Goal: Task Accomplishment & Management: Complete application form

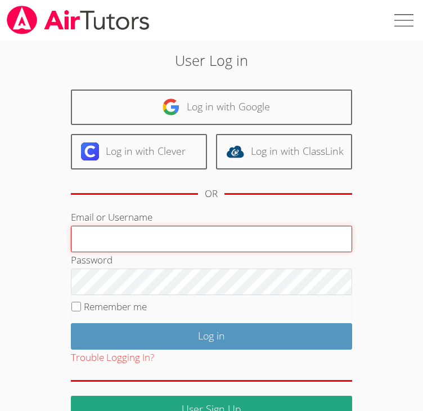
click at [276, 237] on input "Email or Username" at bounding box center [211, 239] width 281 height 27
type input "info@pace-tutoring.com"
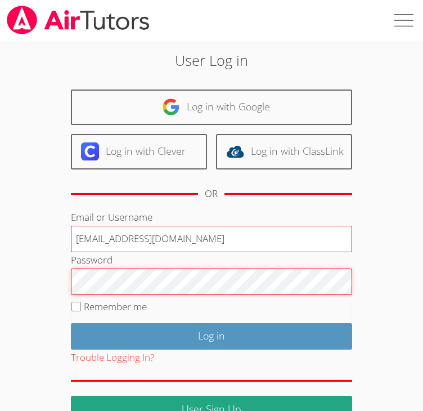
click at [71, 323] on input "Log in" at bounding box center [211, 336] width 281 height 26
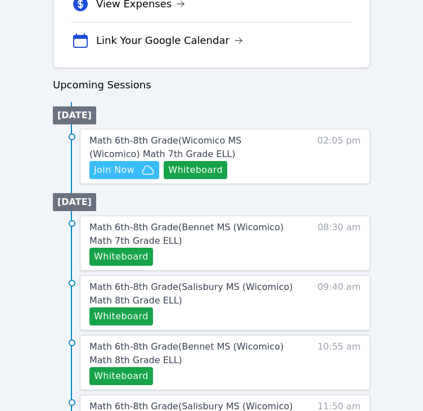
scroll to position [493, 0]
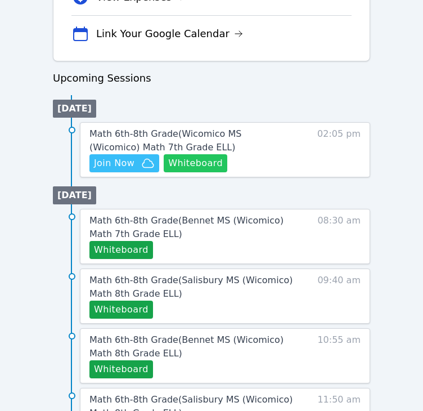
click at [197, 167] on button "Whiteboard" at bounding box center [196, 163] width 64 height 18
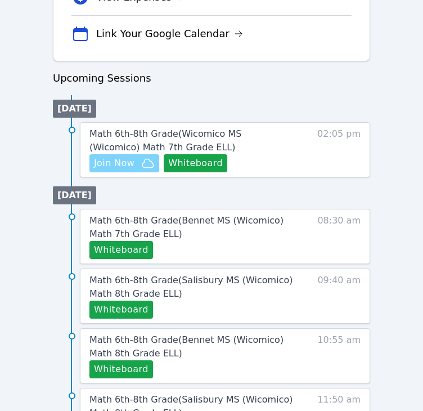
click at [116, 163] on span "Join Now" at bounding box center [114, 163] width 41 height 14
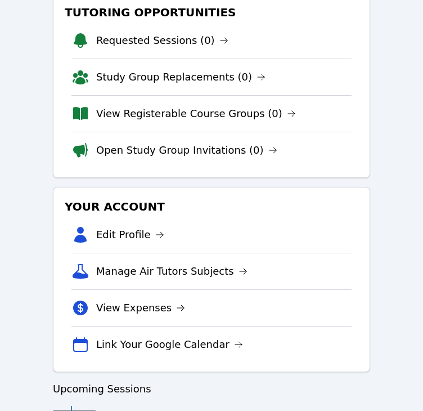
scroll to position [182, 0]
click at [114, 114] on link "View Registerable Course Groups (0)" at bounding box center [196, 114] width 200 height 16
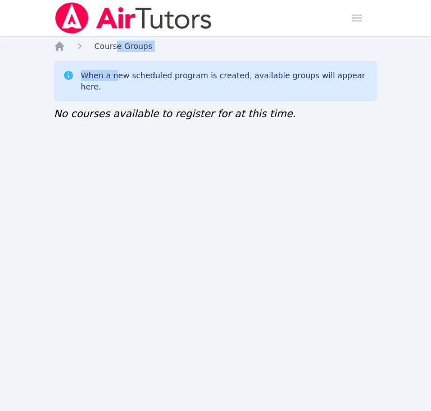
drag, startPoint x: 113, startPoint y: 52, endPoint x: 114, endPoint y: 43, distance: 9.2
click at [114, 43] on div "Home Course Groups When a new scheduled program is created, available groups wi…" at bounding box center [215, 93] width 323 height 104
click at [114, 43] on span "Course Groups" at bounding box center [124, 46] width 58 height 9
click at [109, 44] on span "Course Groups" at bounding box center [124, 46] width 58 height 9
click at [63, 45] on icon "Breadcrumb" at bounding box center [59, 46] width 11 height 11
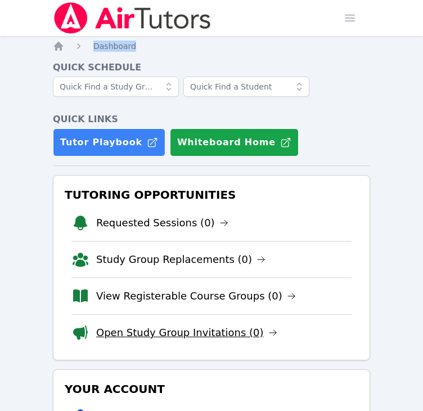
click at [106, 335] on link "Open Study Group Invitations (0)" at bounding box center [186, 333] width 181 height 16
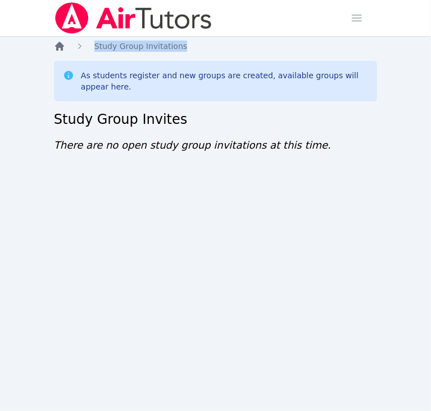
click at [59, 50] on icon "Breadcrumb" at bounding box center [59, 46] width 11 height 11
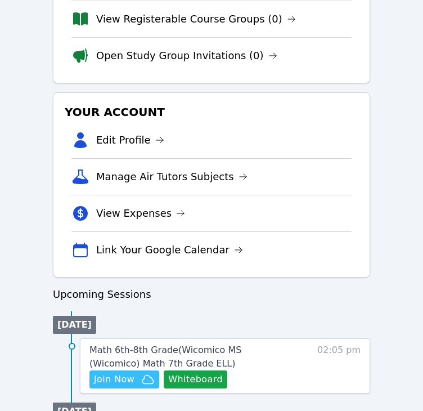
scroll to position [278, 0]
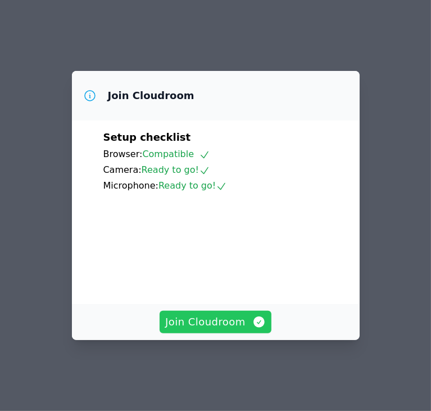
click at [204, 323] on span "Join Cloudroom" at bounding box center [215, 322] width 101 height 16
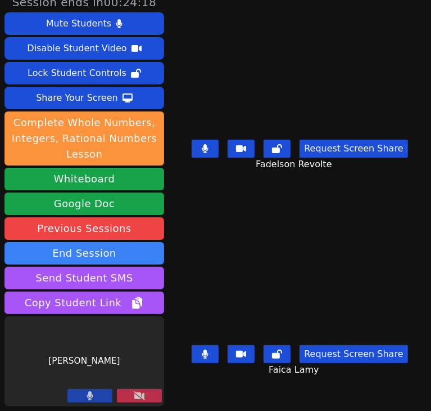
scroll to position [10, 0]
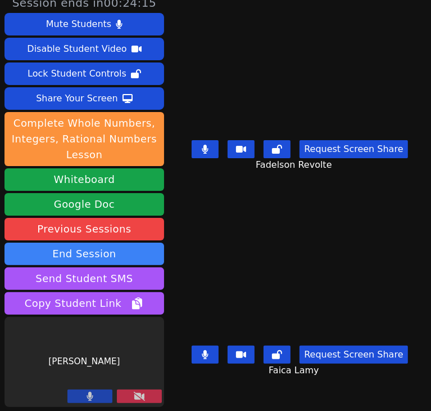
click at [134, 399] on icon at bounding box center [139, 396] width 11 height 9
click at [142, 397] on icon at bounding box center [139, 396] width 11 height 9
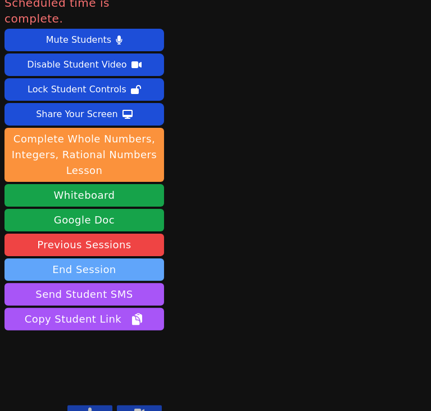
click at [135, 258] on button "End Session" at bounding box center [85, 269] width 160 height 23
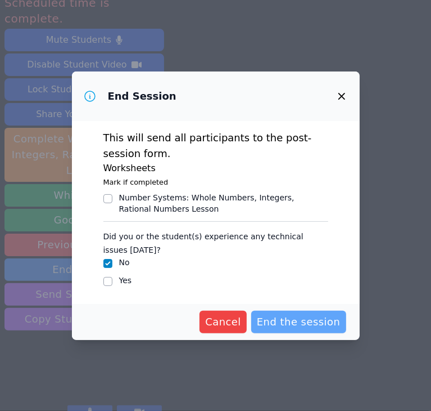
click at [284, 321] on span "End the session" at bounding box center [299, 322] width 84 height 16
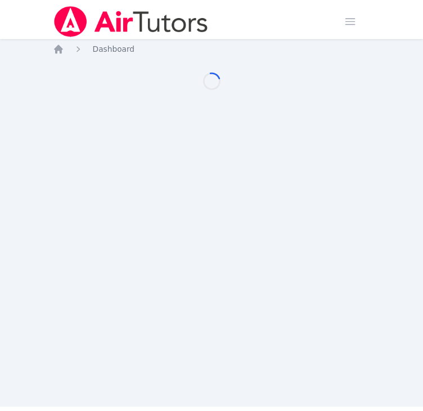
scroll to position [278, 0]
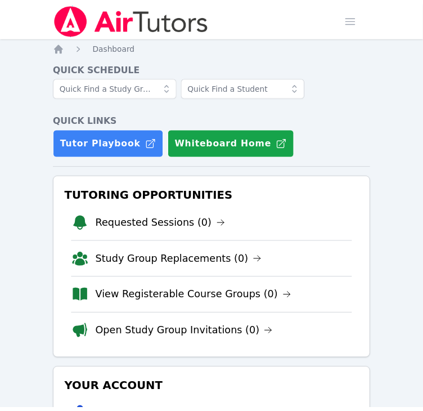
scroll to position [278, 0]
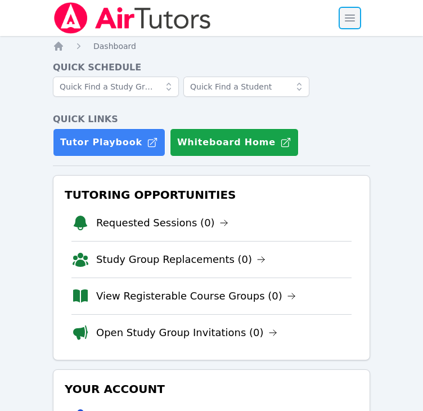
click at [344, 22] on span "button" at bounding box center [350, 18] width 25 height 25
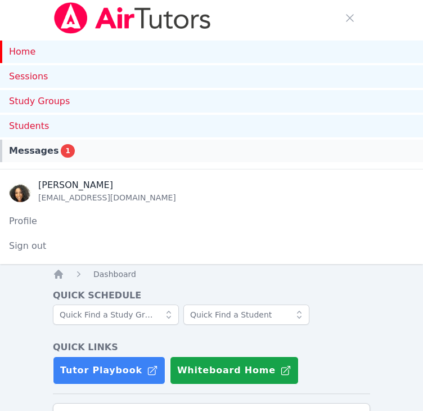
click at [197, 152] on div "Messages 1" at bounding box center [211, 151] width 405 height 14
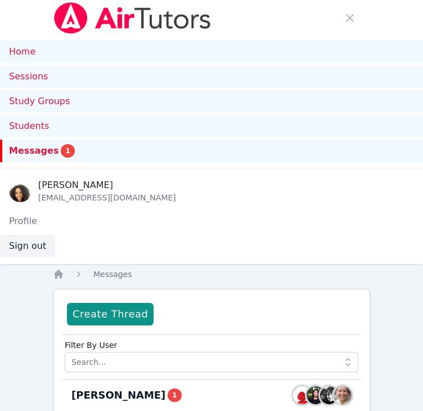
click at [23, 245] on button "Sign out" at bounding box center [27, 246] width 55 height 23
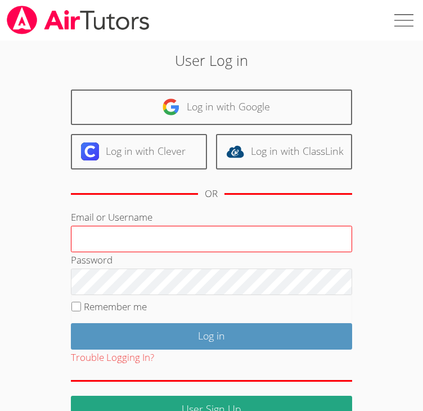
click at [90, 240] on input "Email or Username" at bounding box center [211, 239] width 281 height 27
type input "[EMAIL_ADDRESS][DOMAIN_NAME]"
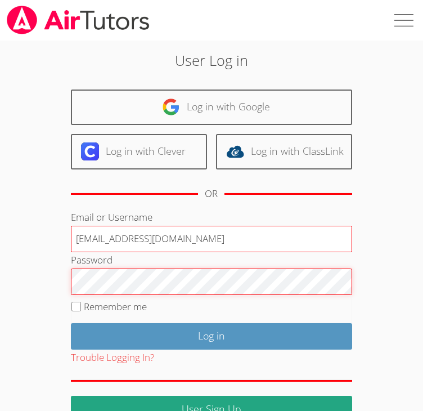
click at [71, 323] on input "Log in" at bounding box center [211, 336] width 281 height 26
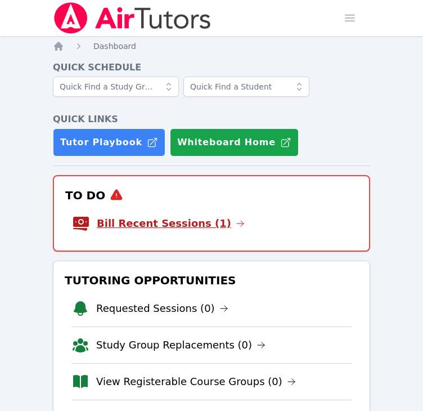
click at [133, 223] on link "Bill Recent Sessions (1)" at bounding box center [171, 223] width 148 height 16
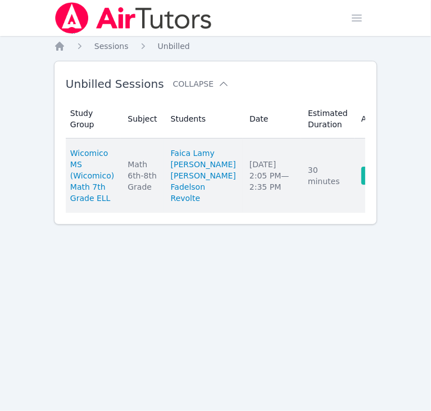
click at [362, 185] on link "Complete" at bounding box center [389, 176] width 54 height 18
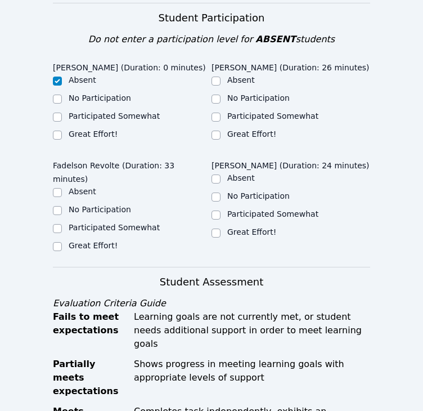
scroll to position [412, 0]
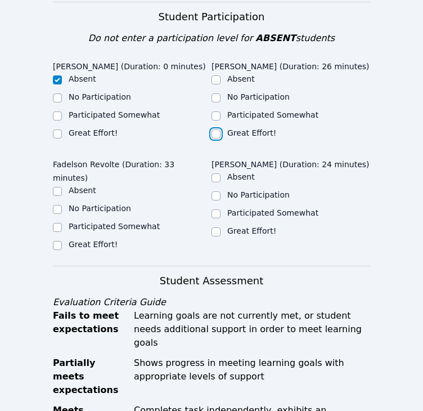
click at [214, 129] on input "Great Effort!" at bounding box center [216, 133] width 9 height 9
checkbox input "true"
click at [61, 221] on div at bounding box center [57, 228] width 9 height 14
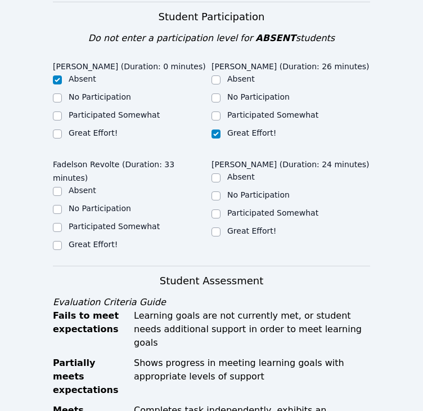
click at [61, 221] on div at bounding box center [57, 228] width 9 height 14
click at [73, 240] on label "Great Effort!" at bounding box center [93, 244] width 49 height 9
click at [62, 241] on input "Great Effort!" at bounding box center [57, 245] width 9 height 9
checkbox input "true"
click at [56, 223] on input "Participated Somewhat" at bounding box center [57, 227] width 9 height 9
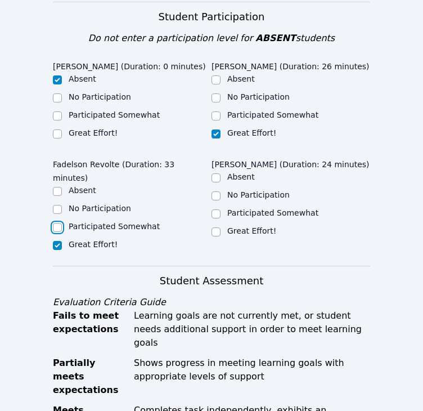
checkbox input "true"
checkbox input "false"
click at [215, 209] on input "Participated Somewhat" at bounding box center [216, 213] width 9 height 9
checkbox input "true"
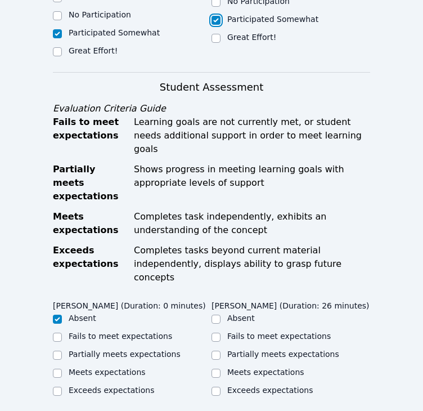
scroll to position [605, 0]
click at [216, 368] on input "Meets expectations" at bounding box center [216, 372] width 9 height 9
checkbox input "true"
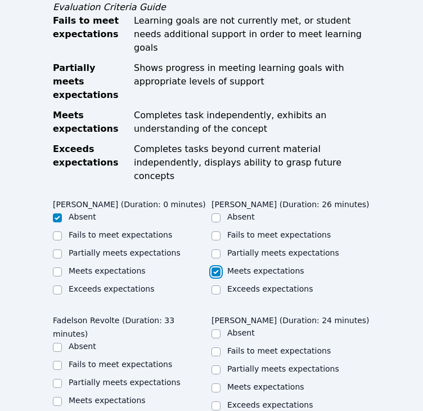
scroll to position [707, 0]
click at [215, 365] on input "Partially meets expectations" at bounding box center [216, 369] width 9 height 9
checkbox input "true"
click at [155, 377] on label "Partially meets expectations" at bounding box center [125, 381] width 112 height 9
click at [62, 379] on input "Partially meets expectations" at bounding box center [57, 383] width 9 height 9
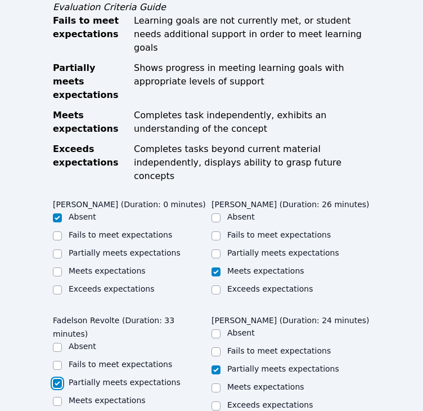
checkbox input "true"
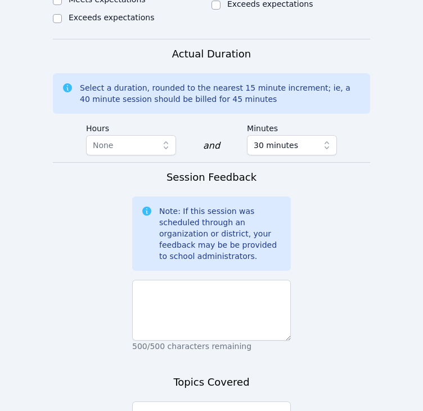
scroll to position [1107, 0]
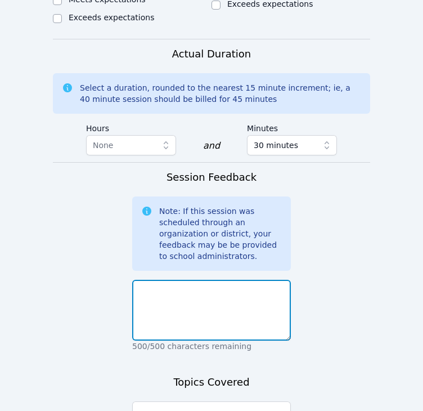
click at [212, 280] on textarea at bounding box center [211, 310] width 159 height 61
type textarea "Faica did a good job on the assignment."
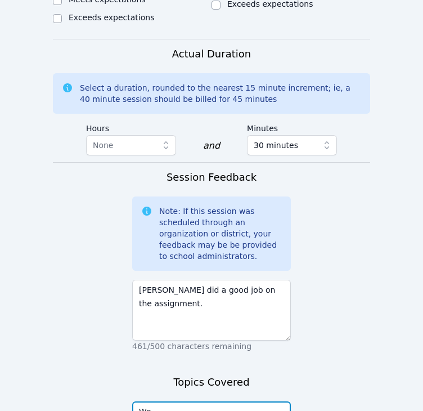
type textarea "W"
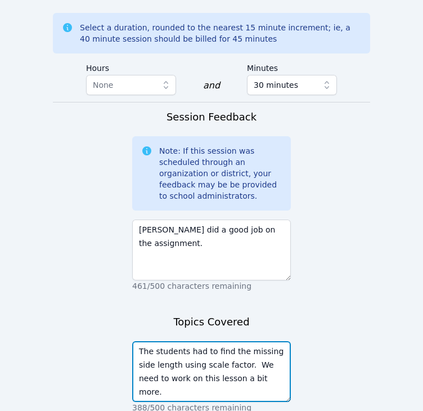
type textarea "The students had to find the missing side length using scale factor. We need to…"
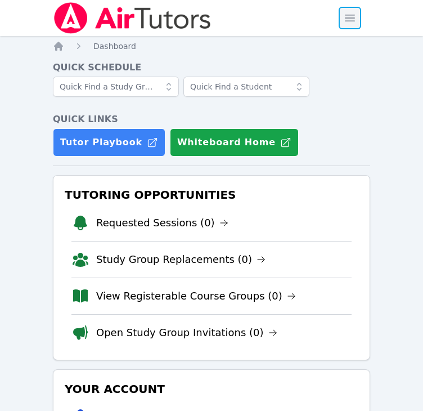
click at [348, 14] on span "button" at bounding box center [350, 18] width 25 height 25
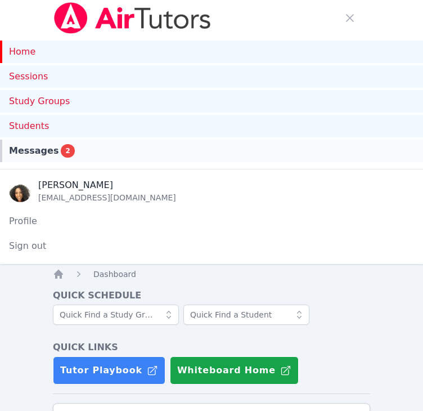
click at [192, 149] on div "Messages 2" at bounding box center [211, 151] width 405 height 14
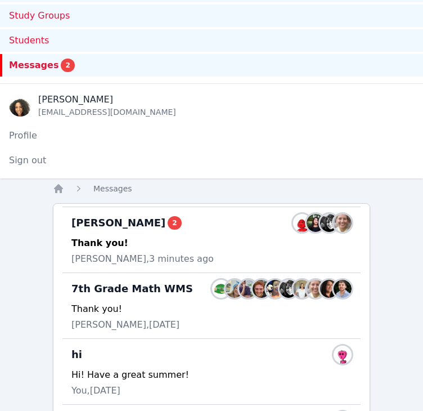
scroll to position [88, 0]
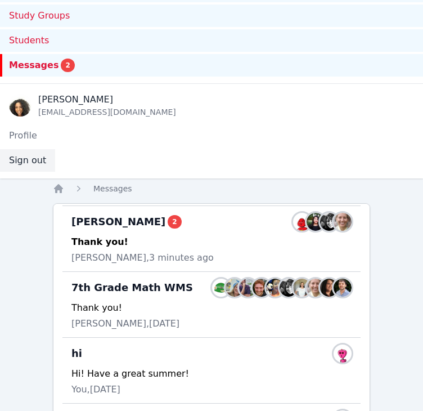
click at [36, 159] on button "Sign out" at bounding box center [27, 160] width 55 height 23
